Goal: Task Accomplishment & Management: Use online tool/utility

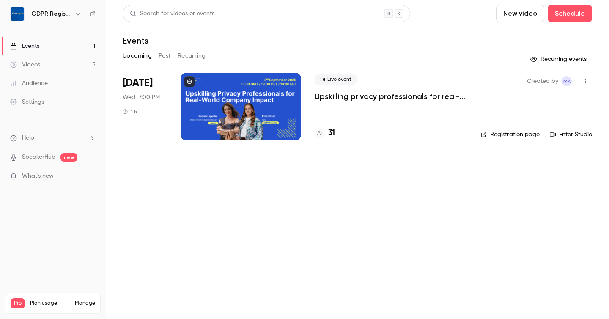
click at [284, 207] on main "Search for videos or events New video Schedule Events Upcoming Past Recurring R…" at bounding box center [357, 159] width 503 height 319
click at [327, 134] on div "31" at bounding box center [324, 132] width 20 height 11
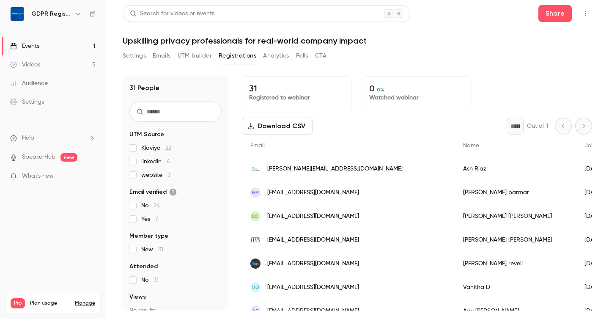
click at [191, 56] on button "UTM builder" at bounding box center [195, 56] width 34 height 14
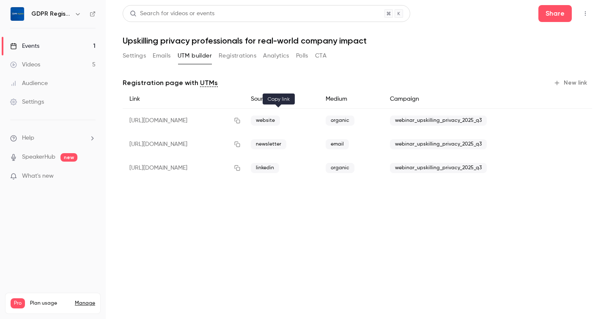
click at [240, 120] on icon "button" at bounding box center [237, 121] width 7 height 6
click at [227, 52] on button "Registrations" at bounding box center [238, 56] width 38 height 14
